Goal: Task Accomplishment & Management: Manage account settings

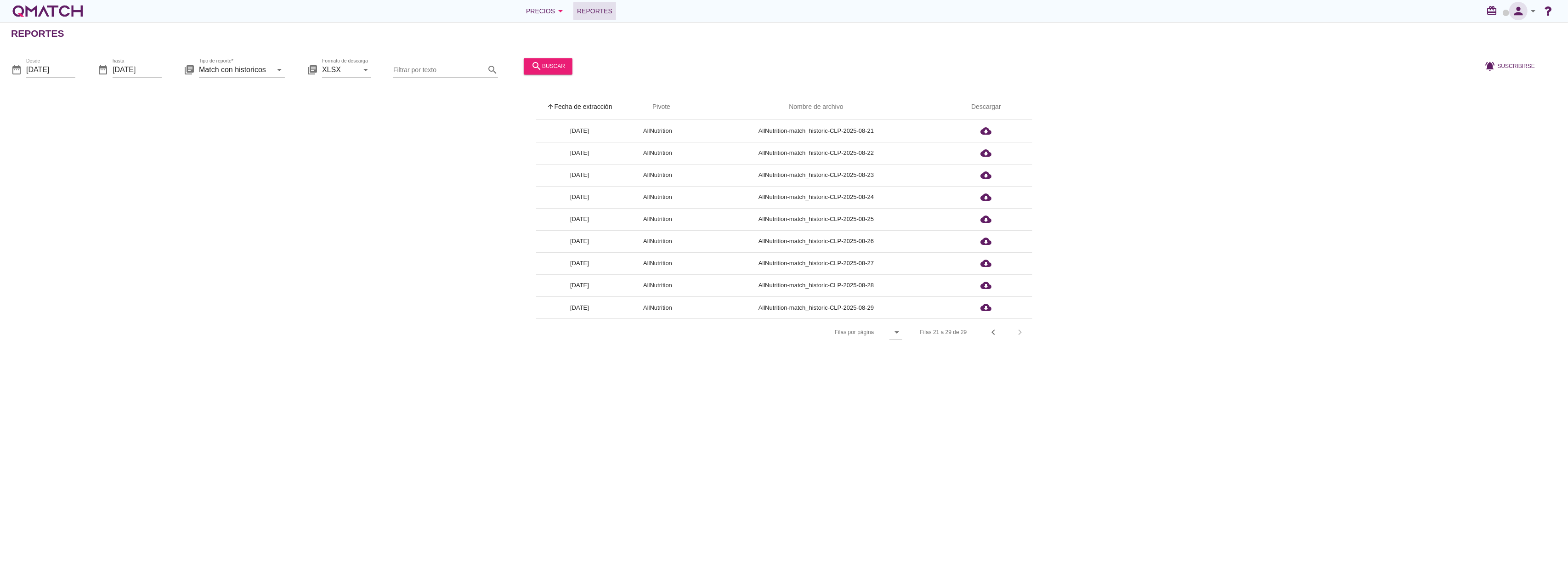
click at [1514, 11] on icon "person" at bounding box center [1519, 12] width 18 height 13
click at [1492, 100] on span "Cerrar sesión" at bounding box center [1489, 100] width 39 height 7
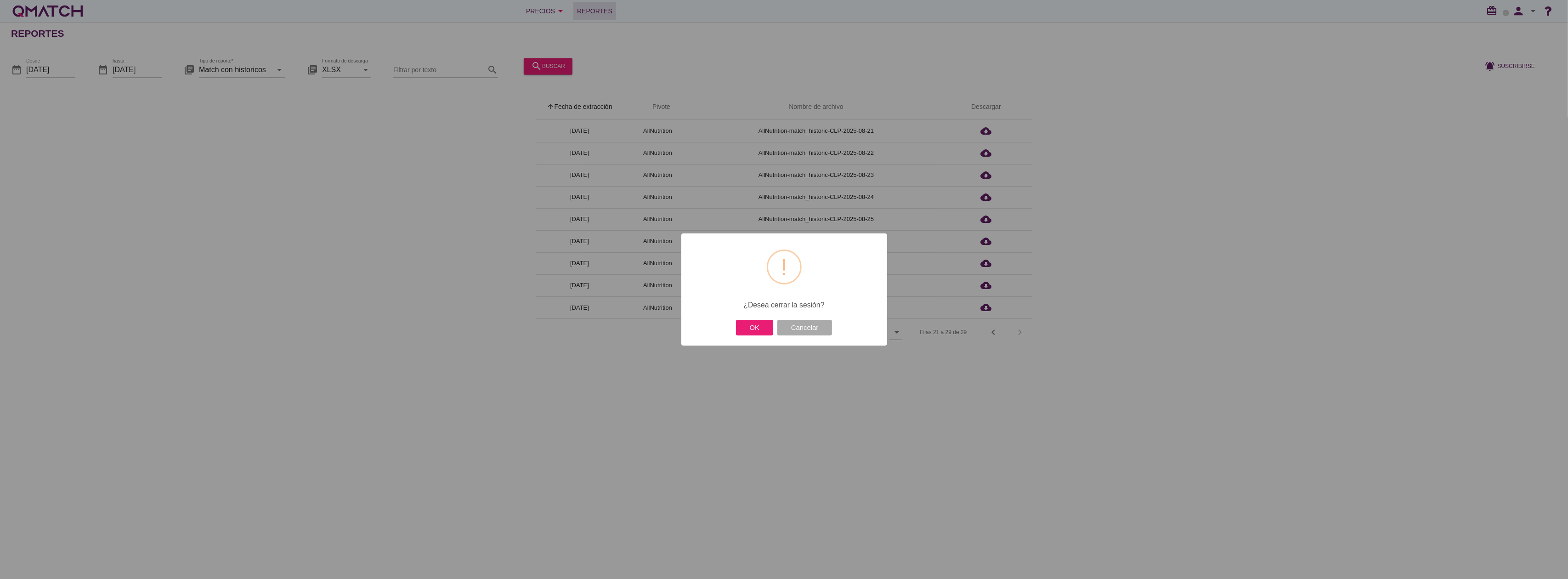
click at [759, 335] on div "OK Cancelar" at bounding box center [784, 327] width 101 height 21
click at [755, 324] on button "OK" at bounding box center [754, 328] width 37 height 16
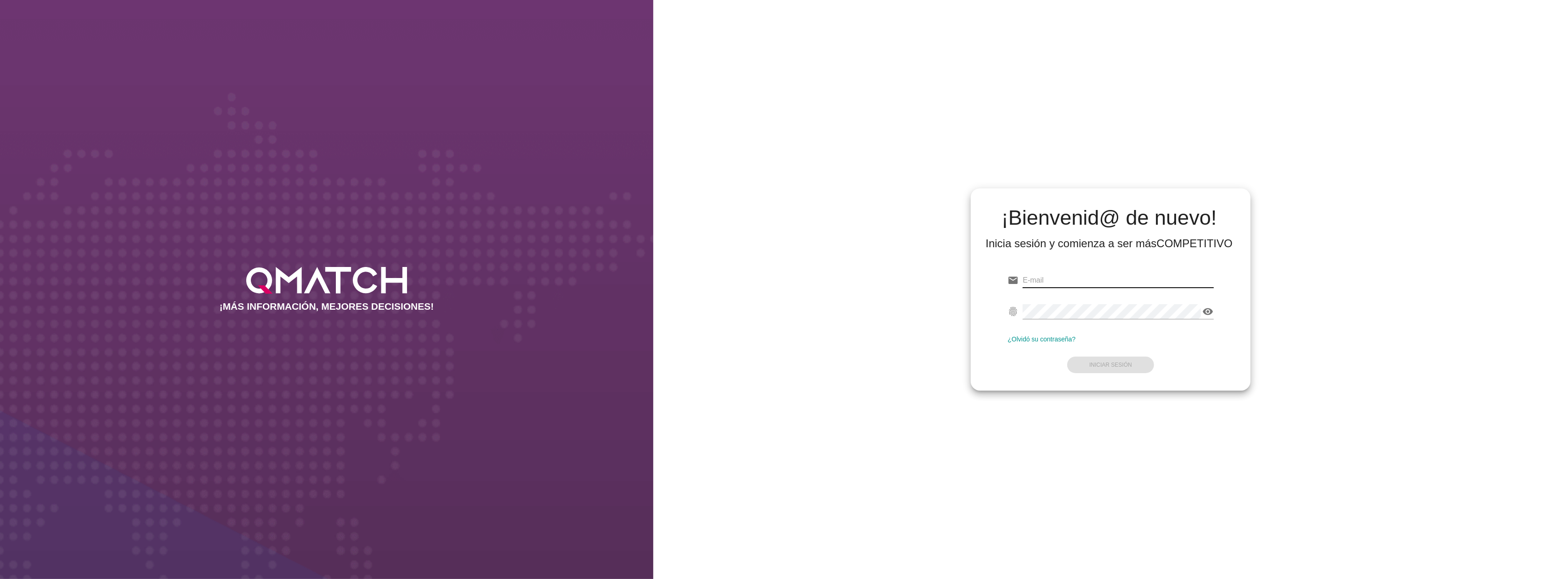
drag, startPoint x: 0, startPoint y: 0, endPoint x: 1045, endPoint y: 276, distance: 1080.8
click at [1045, 276] on input "email" at bounding box center [1117, 280] width 190 height 15
type input "test@test.walmart.com"
click at [1139, 361] on button "Iniciar Sesión" at bounding box center [1110, 365] width 87 height 16
